Goal: Information Seeking & Learning: Learn about a topic

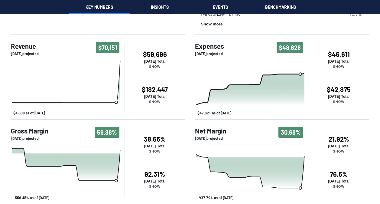
scroll to position [156, 0]
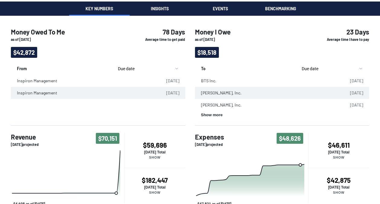
click at [164, 8] on div "Money Owed To Me It looks like it's taking longer for you to get paid. [DATE] $…" at bounding box center [190, 69] width 380 height 450
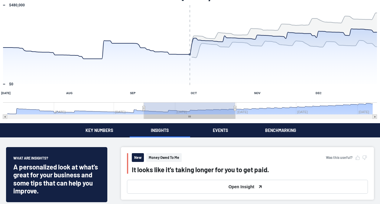
scroll to position [30, 0]
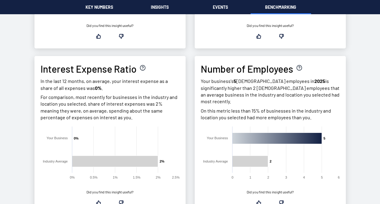
scroll to position [314, 0]
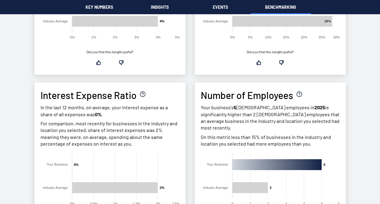
click at [164, 2] on div "Money Owed To Me It looks like it's taking longer for you to get paid. [DATE] $…" at bounding box center [190, 141] width 380 height 911
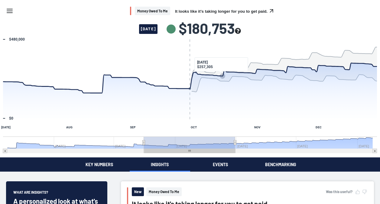
scroll to position [121, 0]
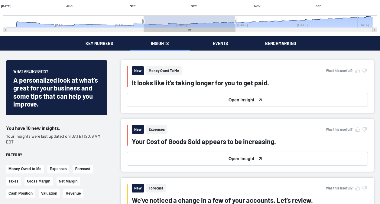
click at [163, 140] on div "Your Cost of Goods Sold appears to be increasing." at bounding box center [204, 141] width 144 height 8
